Goal: Find specific page/section: Find specific page/section

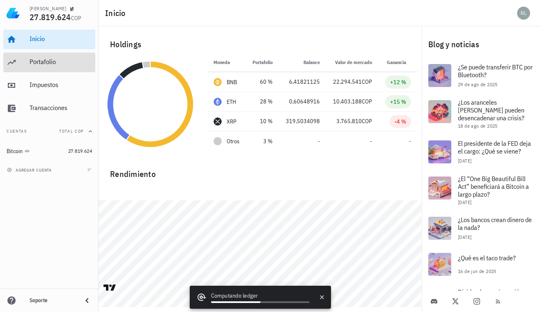
click at [37, 63] on div "Portafolio" at bounding box center [61, 62] width 62 height 8
